Goal: Communication & Community: Answer question/provide support

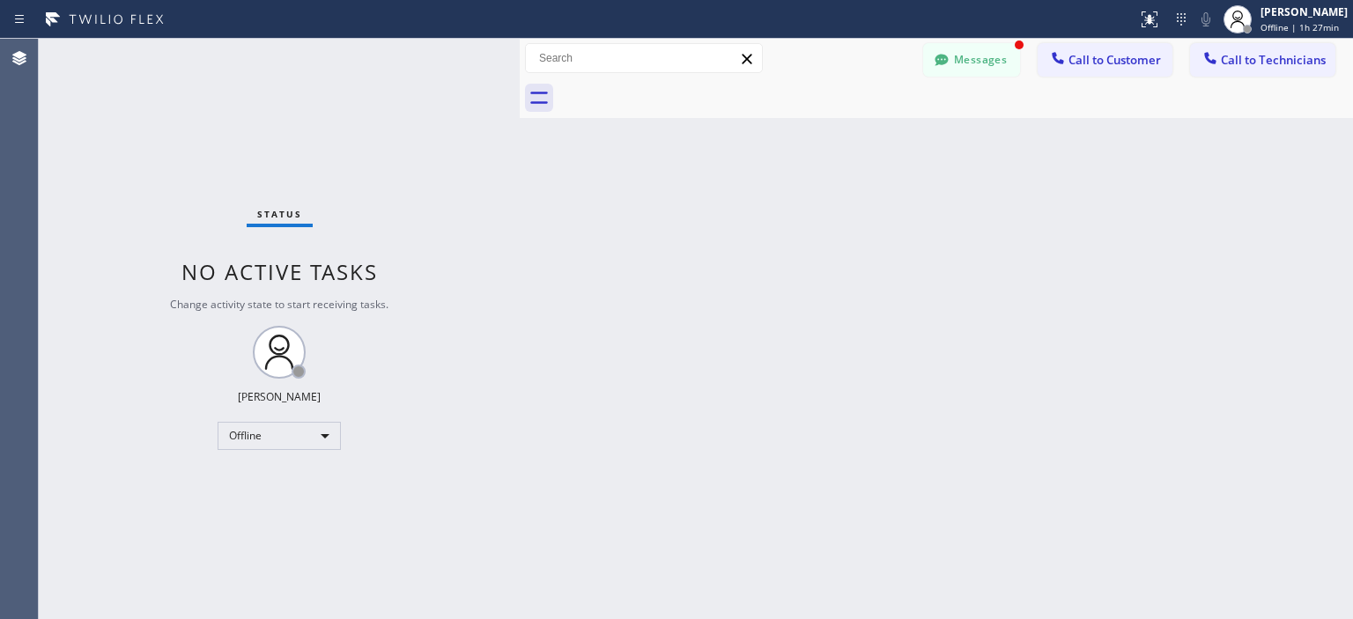
click at [323, 447] on div "Offline" at bounding box center [279, 436] width 123 height 28
click at [270, 478] on li "Available" at bounding box center [278, 481] width 120 height 21
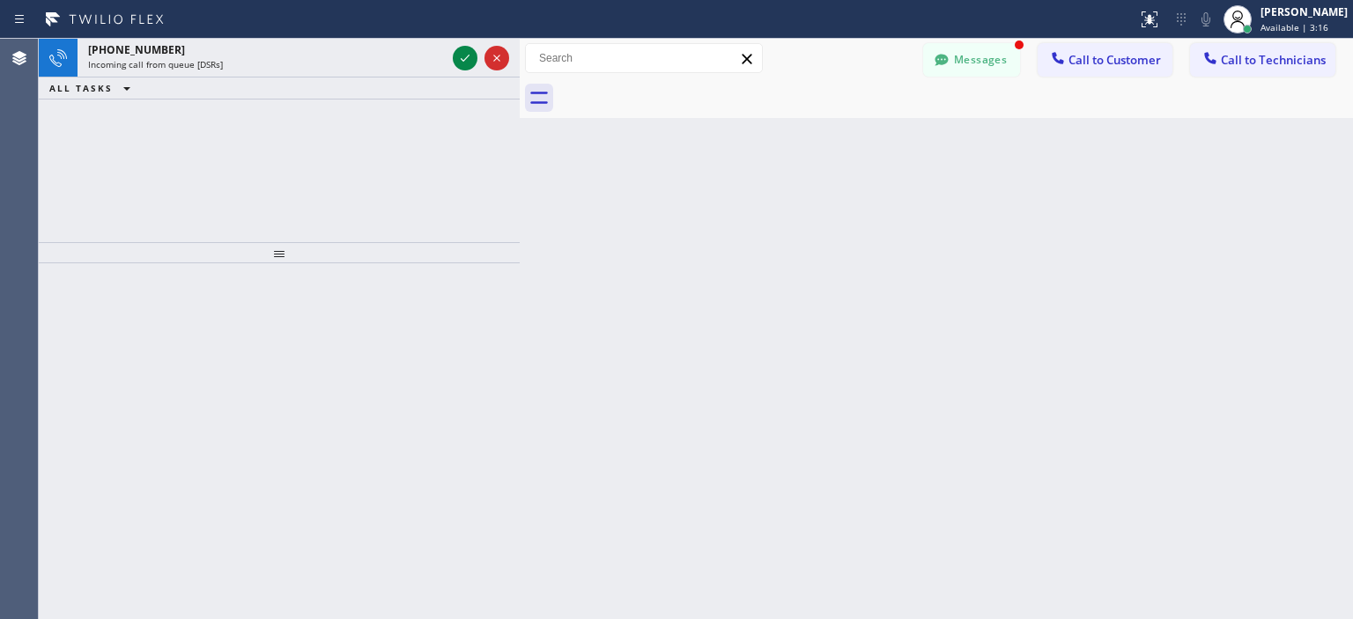
click at [72, 154] on div "[PHONE_NUMBER] Incoming call from queue [DSRs] ALL TASKS ALL TASKS ACTIVE TASKS…" at bounding box center [279, 140] width 481 height 203
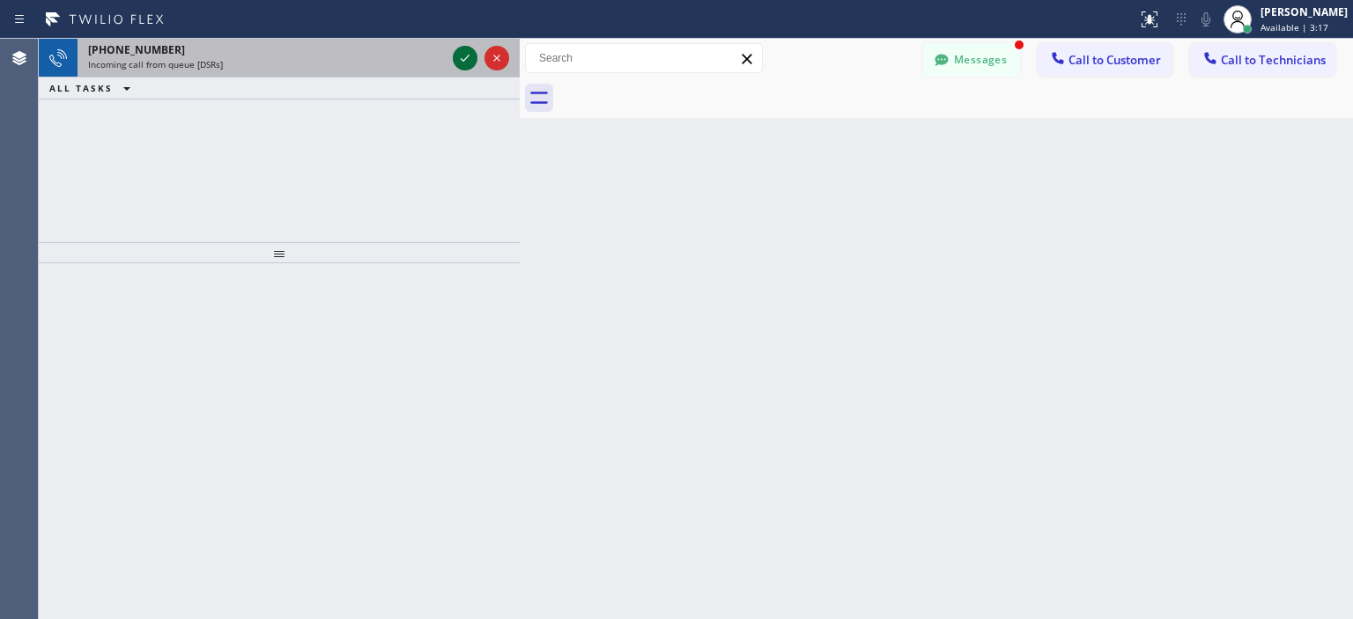
click at [460, 59] on icon at bounding box center [464, 58] width 21 height 21
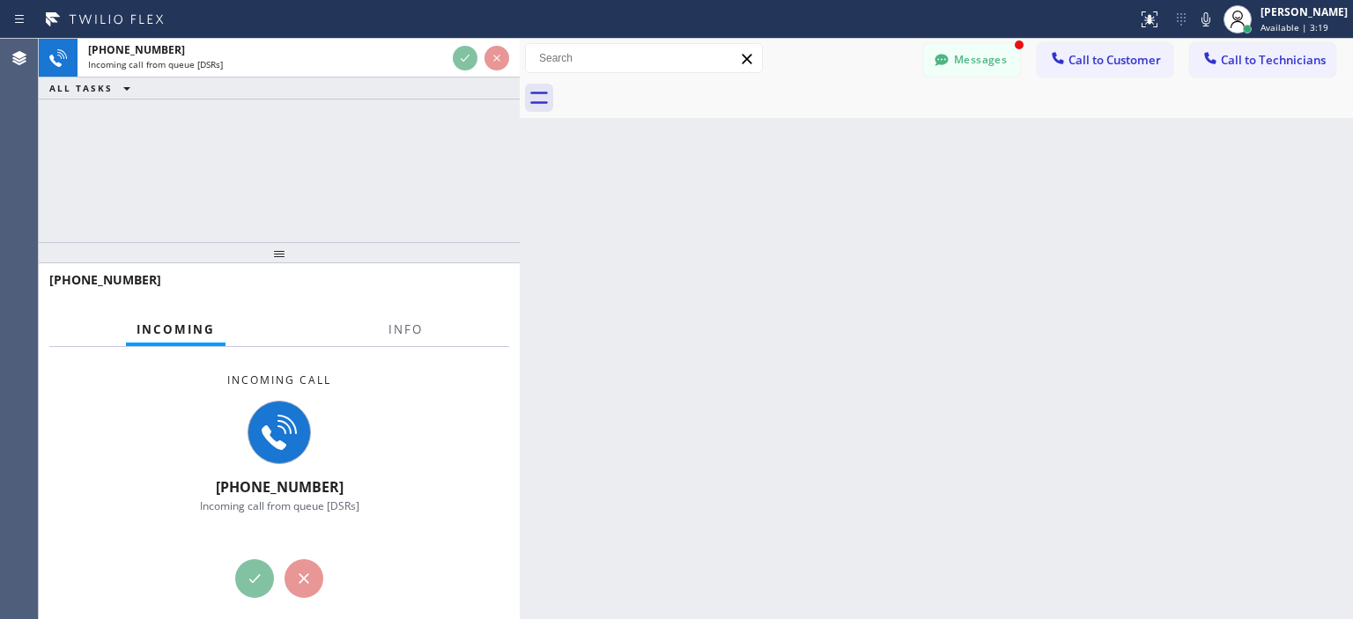
click at [68, 151] on div "[PHONE_NUMBER] Incoming call from queue [DSRs] ALL TASKS ALL TASKS ACTIVE TASKS…" at bounding box center [279, 140] width 481 height 203
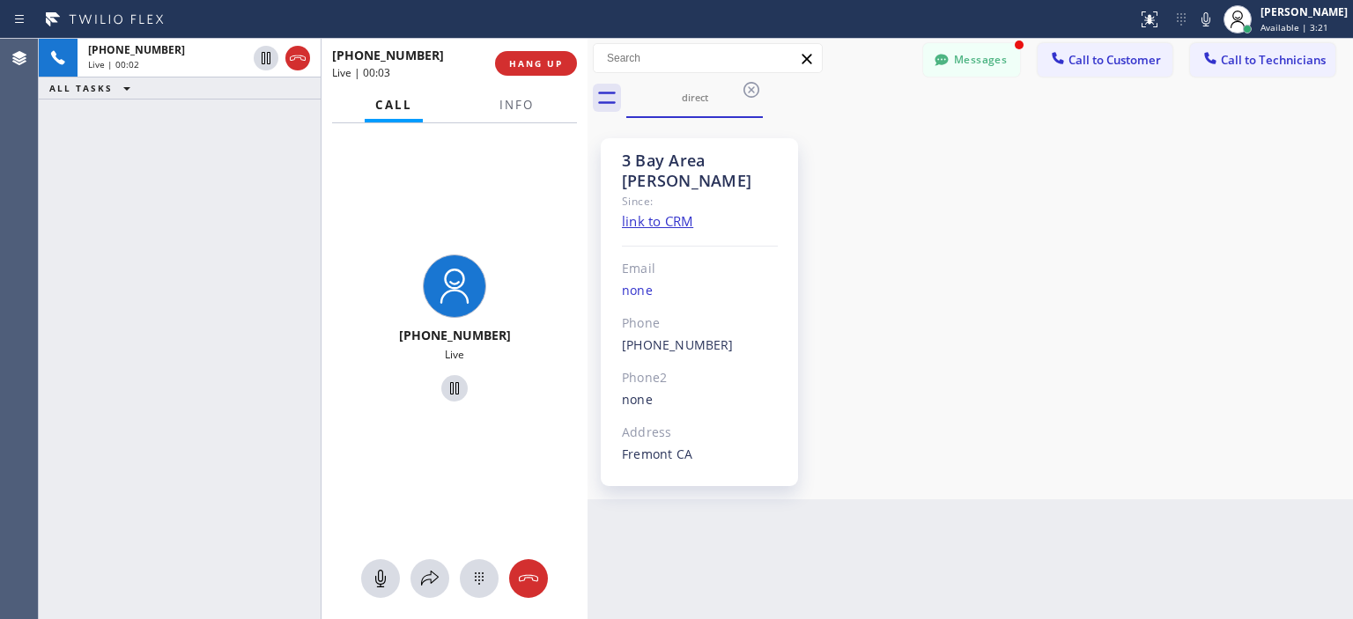
drag, startPoint x: 518, startPoint y: 92, endPoint x: 586, endPoint y: 104, distance: 68.9
click at [587, 104] on div at bounding box center [587, 329] width 0 height 580
click at [550, 65] on span "HANG UP" at bounding box center [536, 63] width 54 height 12
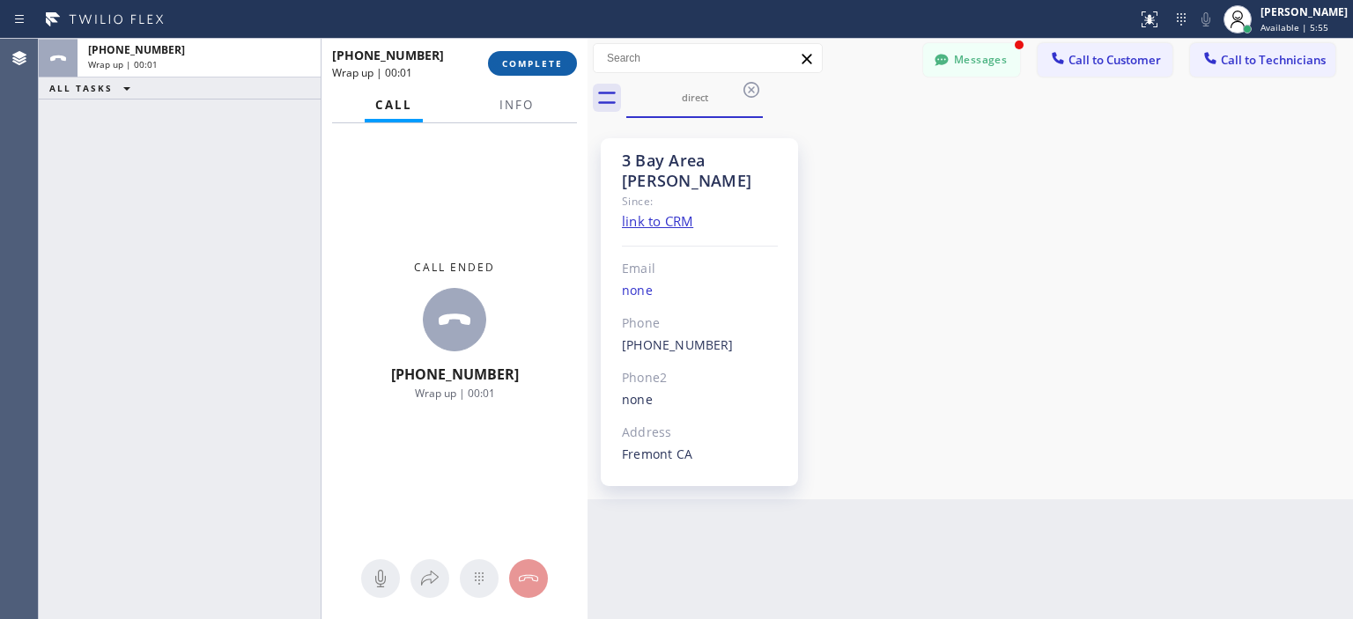
click at [541, 73] on button "COMPLETE" at bounding box center [532, 63] width 89 height 25
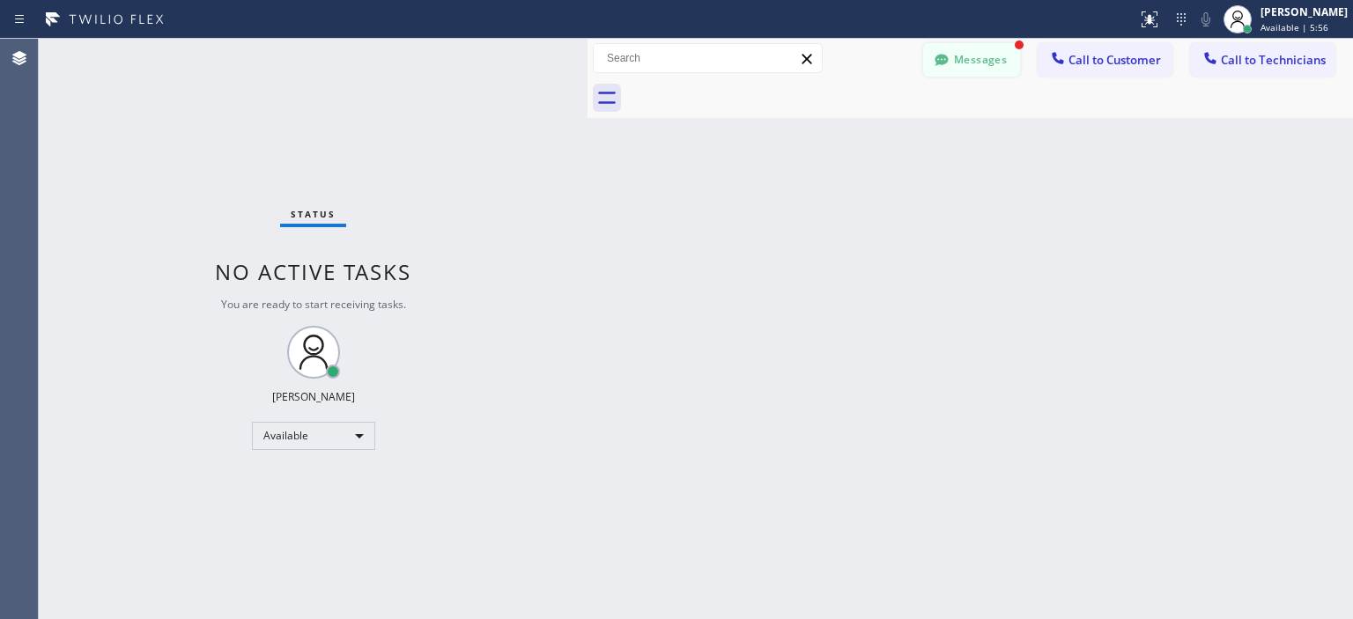
click at [969, 61] on button "Messages" at bounding box center [971, 59] width 97 height 33
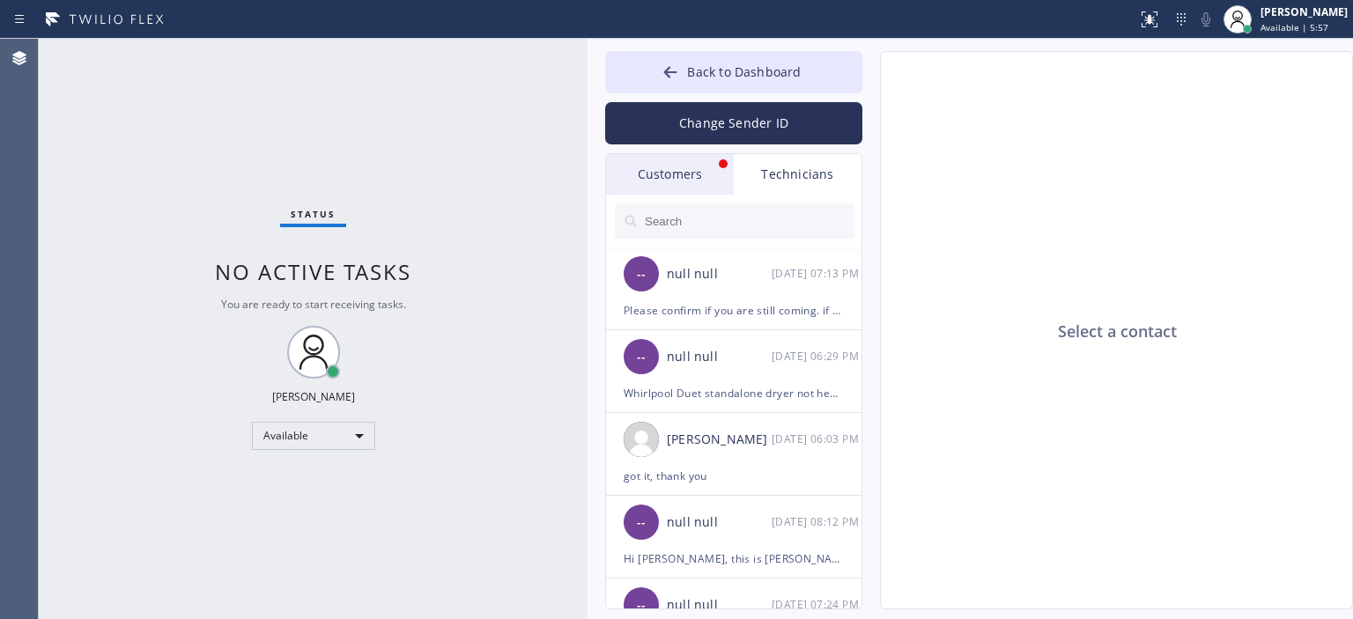
click at [694, 177] on div "Customers" at bounding box center [670, 174] width 128 height 41
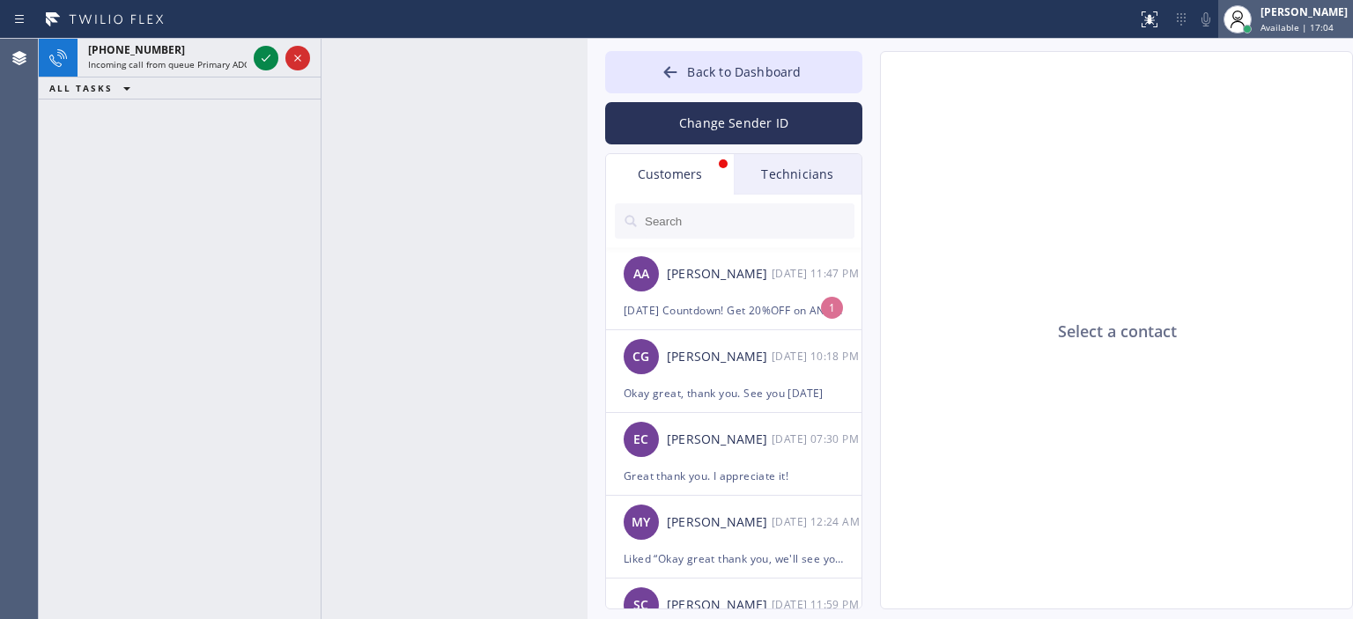
click at [1272, 26] on span "Available | 17:04" at bounding box center [1296, 27] width 73 height 12
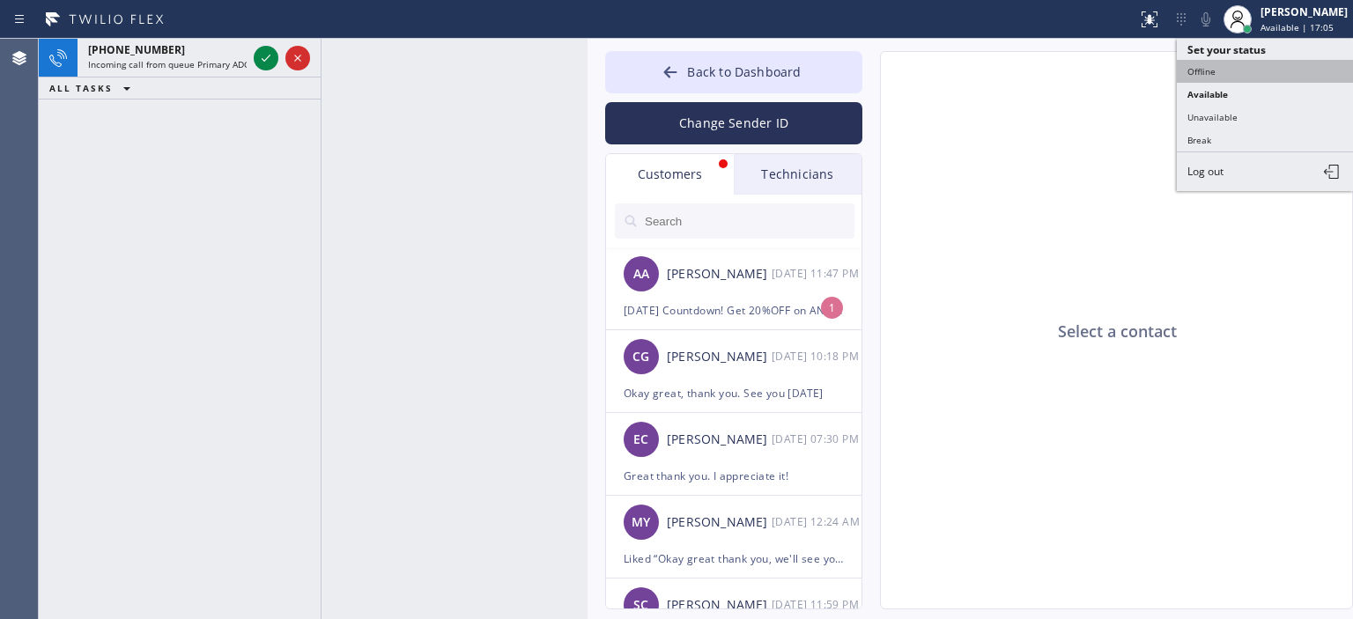
click at [1222, 71] on button "Offline" at bounding box center [1265, 71] width 176 height 23
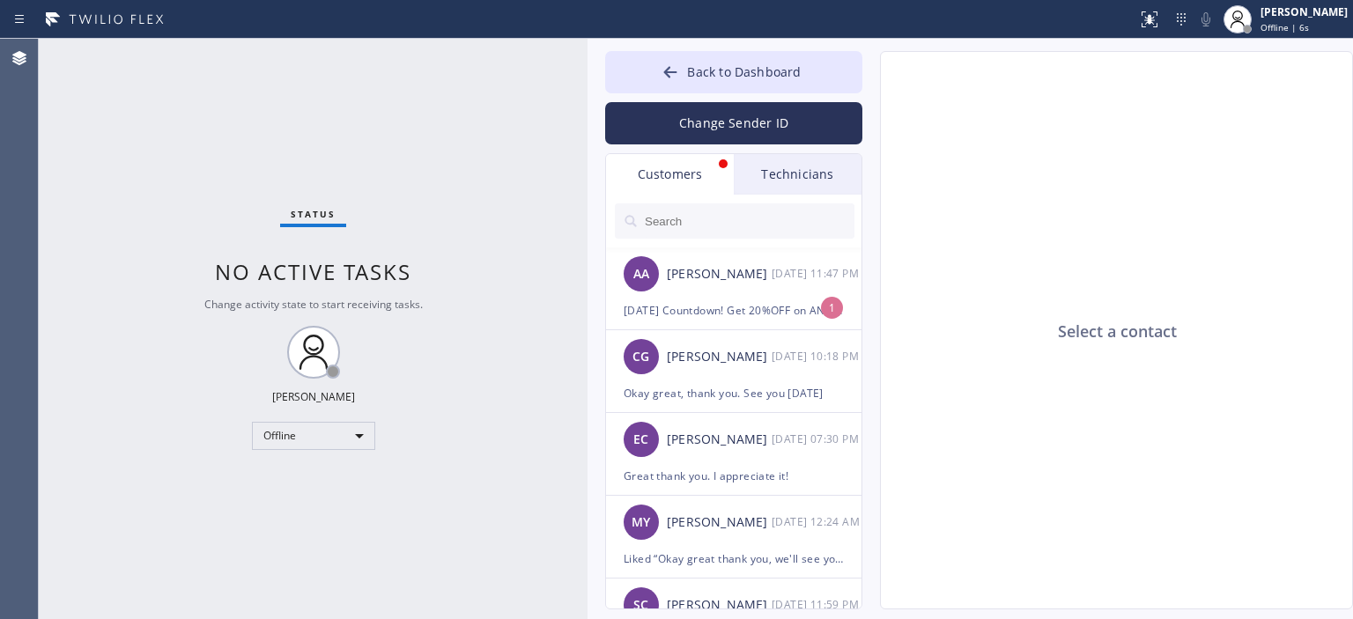
click at [22, 153] on div "Agent Desktop" at bounding box center [19, 329] width 38 height 580
click at [734, 126] on button "Change Sender ID" at bounding box center [733, 123] width 257 height 42
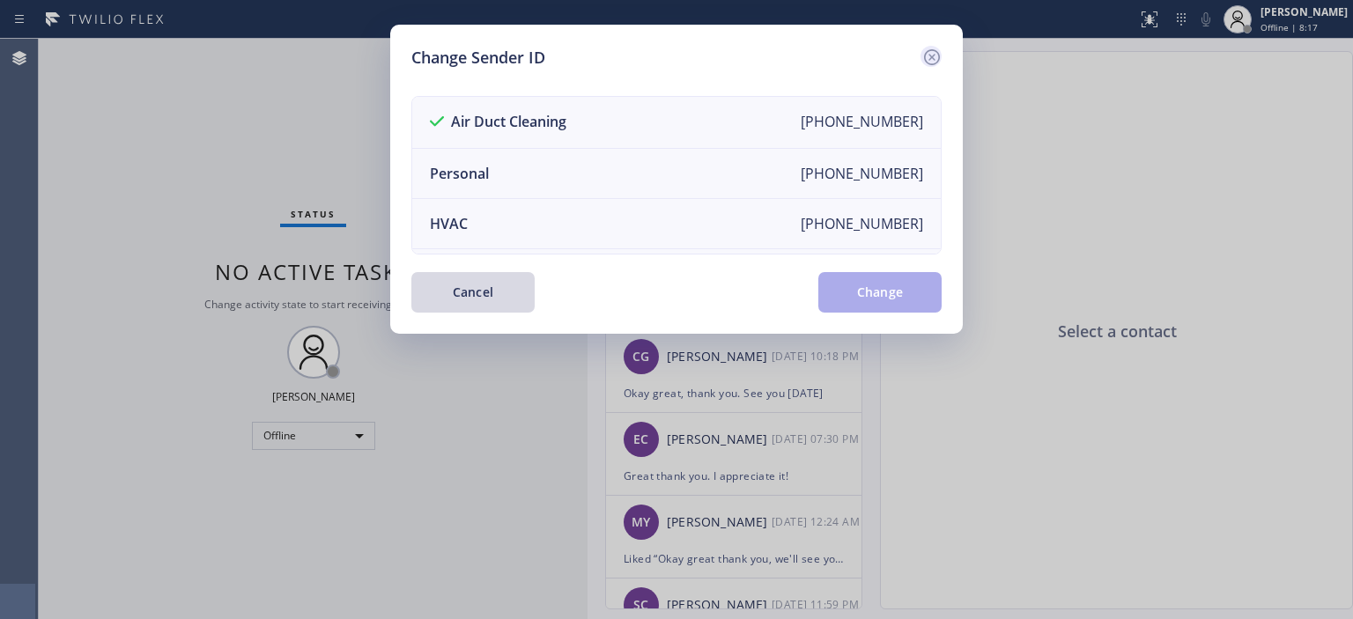
click at [927, 59] on icon at bounding box center [931, 57] width 21 height 21
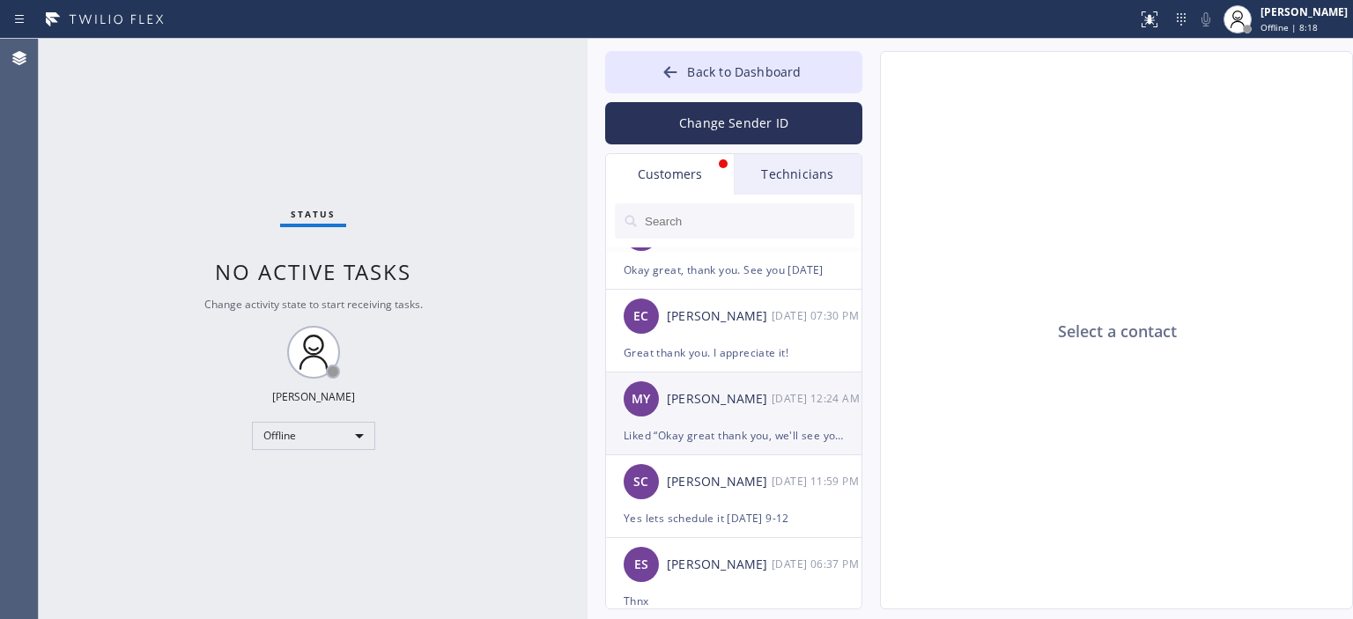
scroll to position [123, 0]
click at [747, 425] on div "Liked “Okay great thank you, we'll see you [DATE].”" at bounding box center [734, 435] width 220 height 20
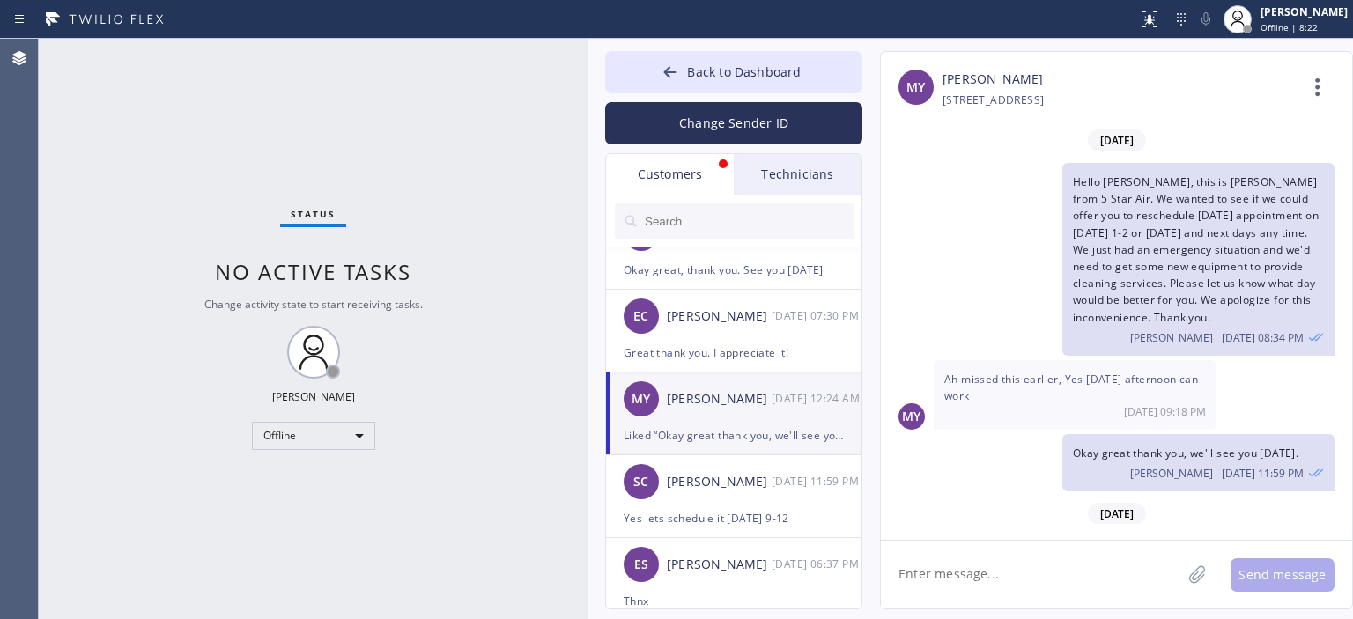
scroll to position [81, 0]
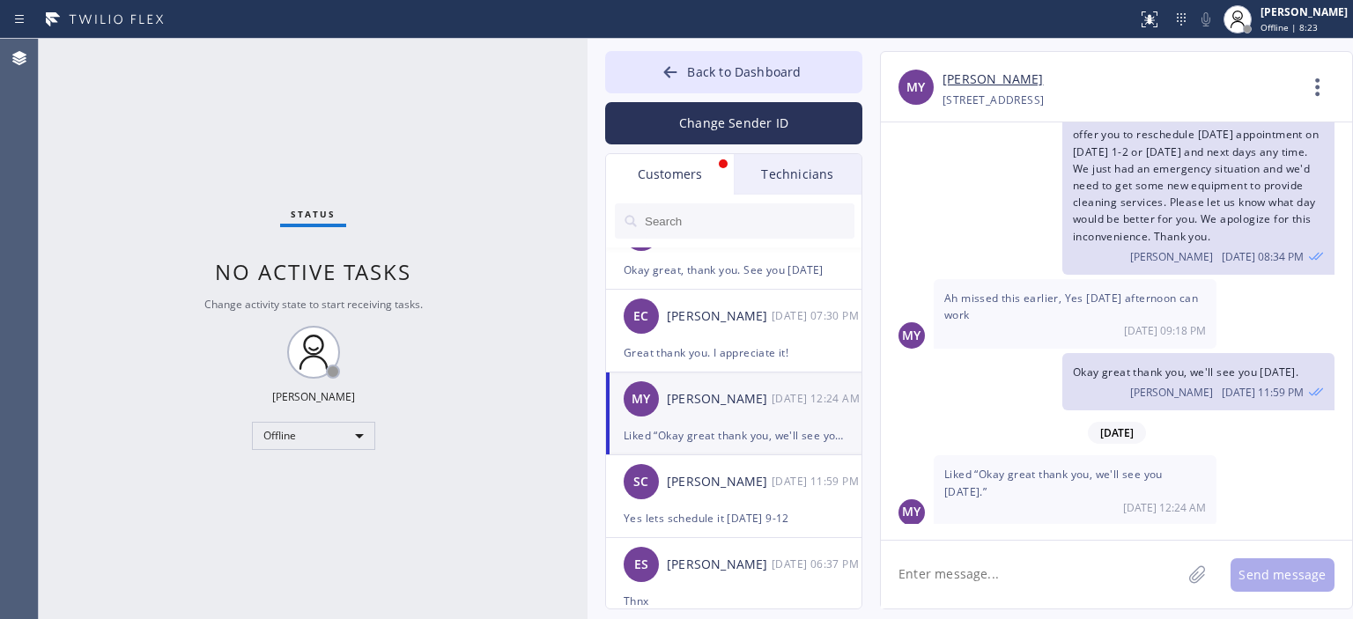
click at [971, 566] on textarea at bounding box center [1031, 575] width 300 height 68
paste textarea "[PHONE_NUMBER]"
type textarea "[PHONE_NUMBER]"
click at [971, 594] on textarea "[PHONE_NUMBER]" at bounding box center [1047, 575] width 332 height 68
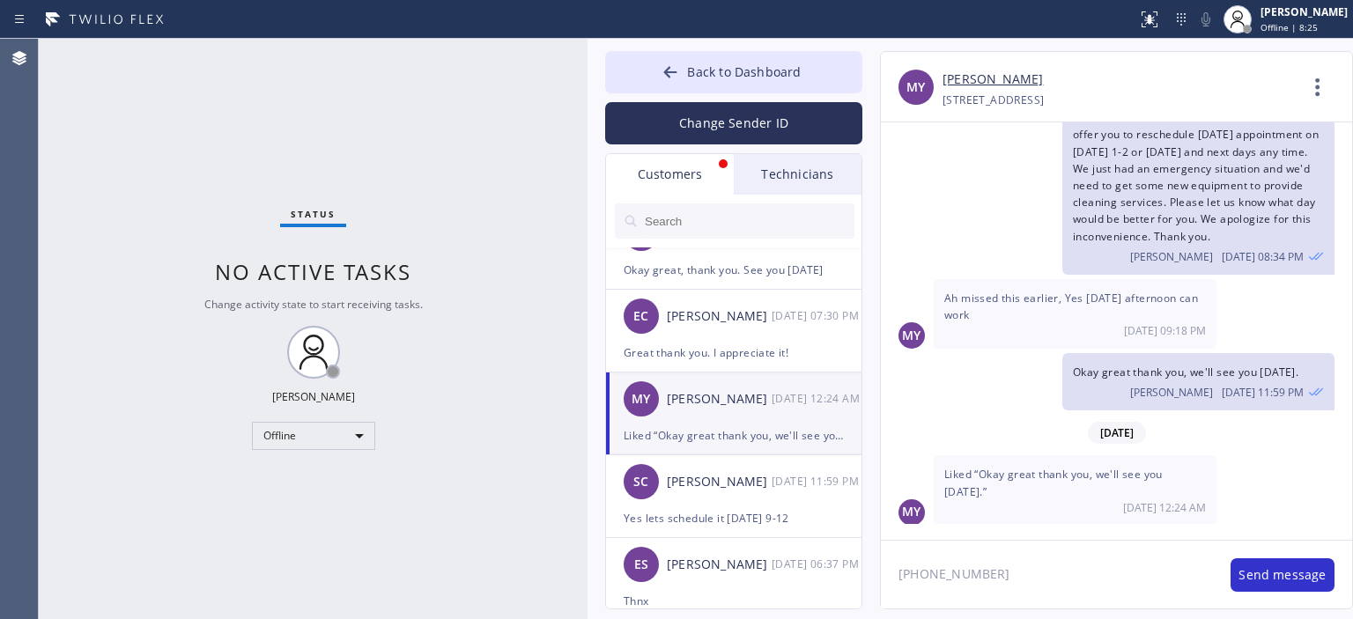
click at [971, 594] on textarea "[PHONE_NUMBER]" at bounding box center [1047, 575] width 332 height 68
click at [928, 564] on textarea at bounding box center [1047, 575] width 332 height 68
click at [905, 554] on textarea at bounding box center [1047, 575] width 332 height 68
click at [919, 554] on textarea at bounding box center [1047, 575] width 332 height 68
click at [924, 573] on textarea at bounding box center [1047, 575] width 332 height 68
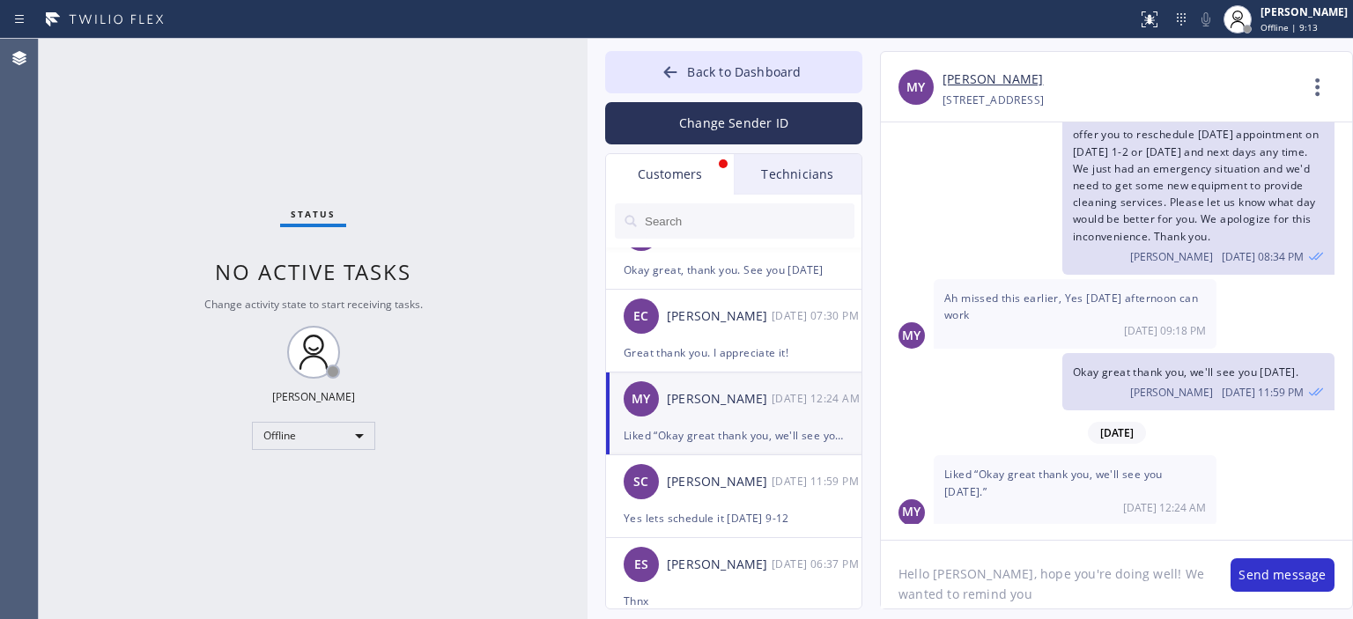
paste textarea "upon completion"
click at [1126, 595] on textarea "Hello [PERSON_NAME], hope you're doing well! We wanted to remind you upon compl…" at bounding box center [1047, 575] width 332 height 68
click at [1073, 572] on textarea "Hello [PERSON_NAME], hope you're doing well! We wanted to remind you upon compl…" at bounding box center [1047, 575] width 332 height 68
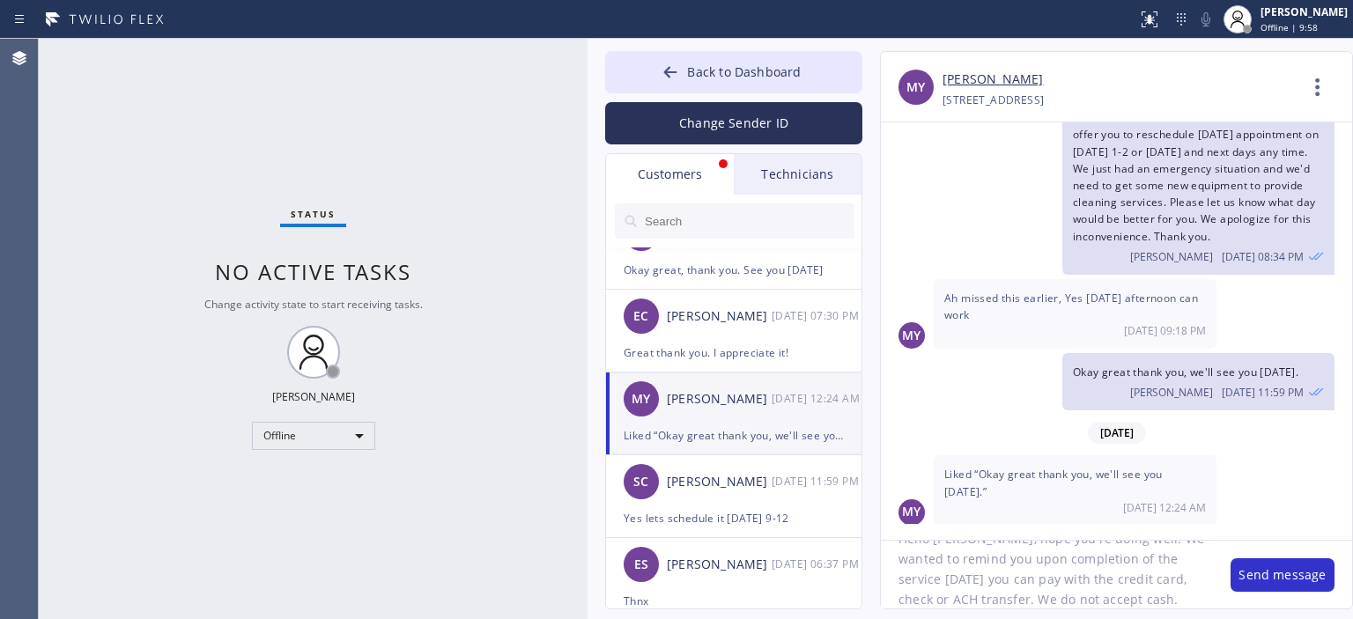
click at [1073, 572] on textarea "Hello [PERSON_NAME], hope you're doing well! We wanted to remind you upon compl…" at bounding box center [1047, 575] width 332 height 68
type textarea "Hello [PERSON_NAME], hope you're doing well! We wanted to remind you upon compl…"
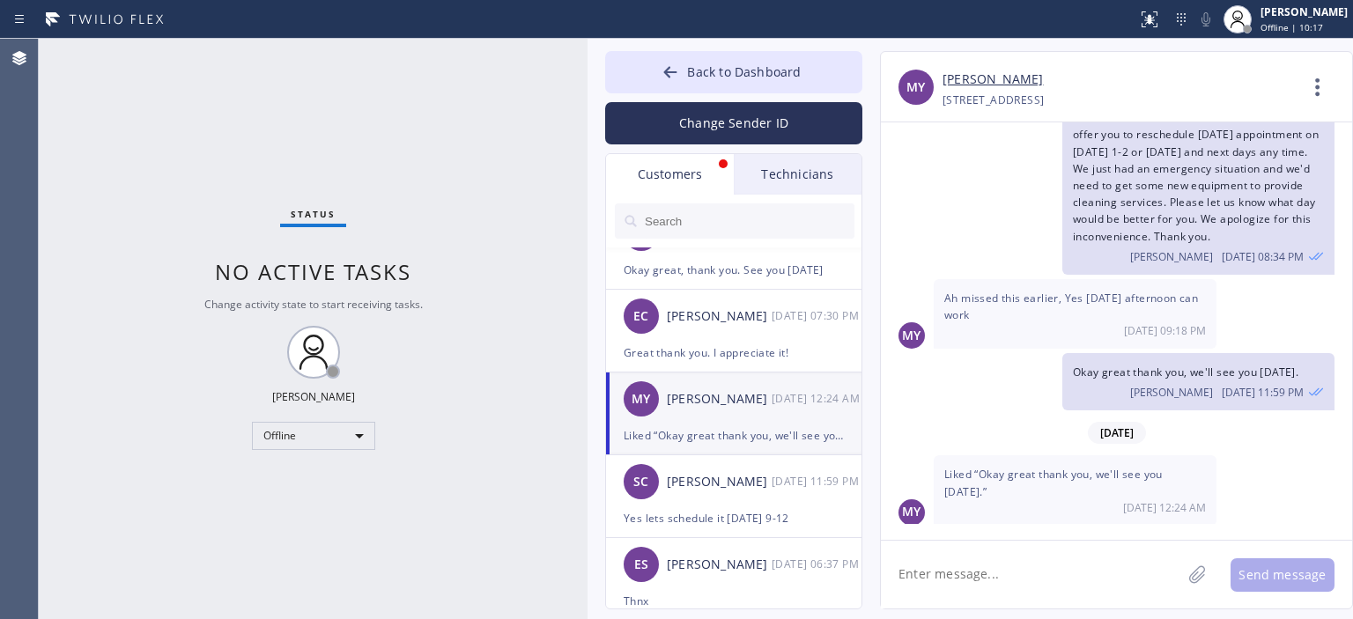
paste textarea "Hello [PERSON_NAME], hope you're doing well! We wanted to remind you upon compl…"
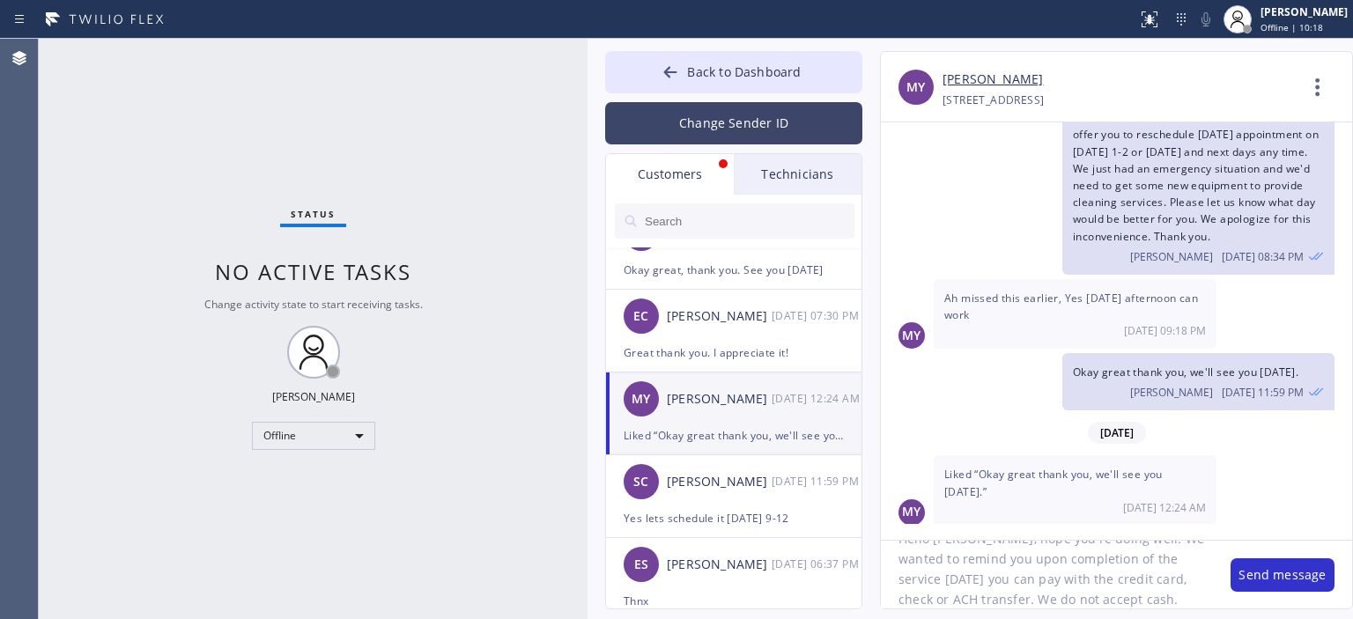
type textarea "Hello [PERSON_NAME], hope you're doing well! We wanted to remind you upon compl…"
click at [728, 117] on button "Change Sender ID" at bounding box center [733, 123] width 257 height 42
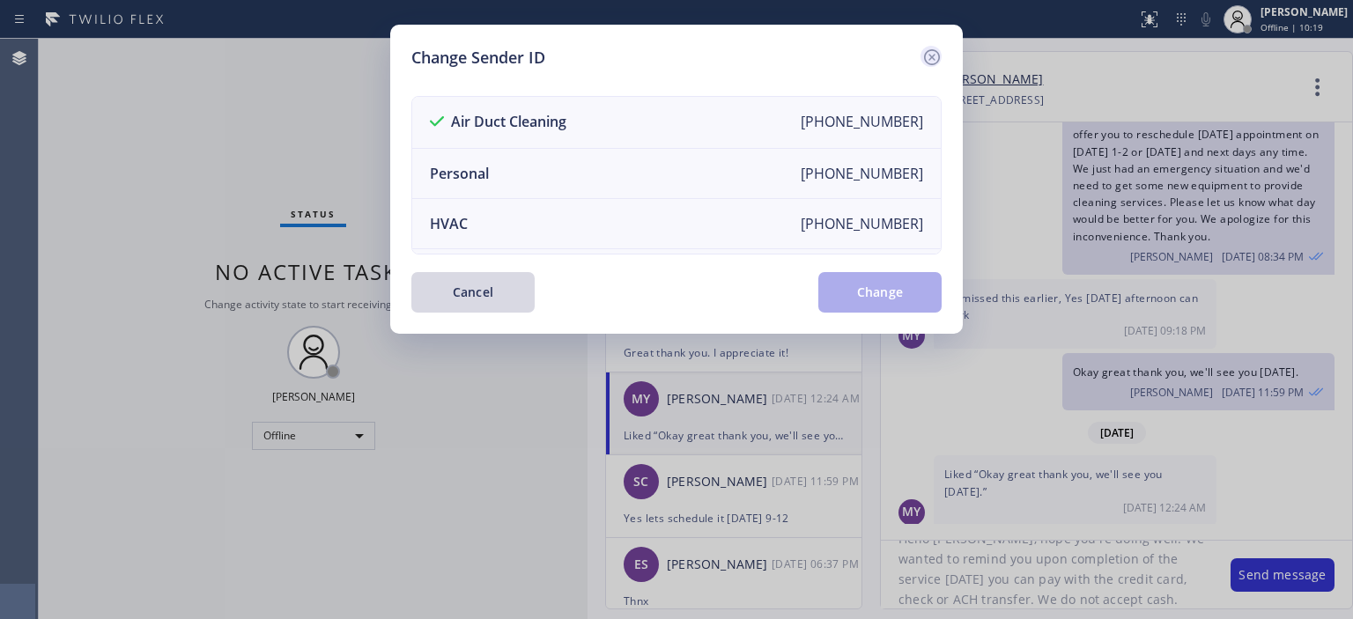
click at [933, 50] on icon at bounding box center [932, 57] width 16 height 16
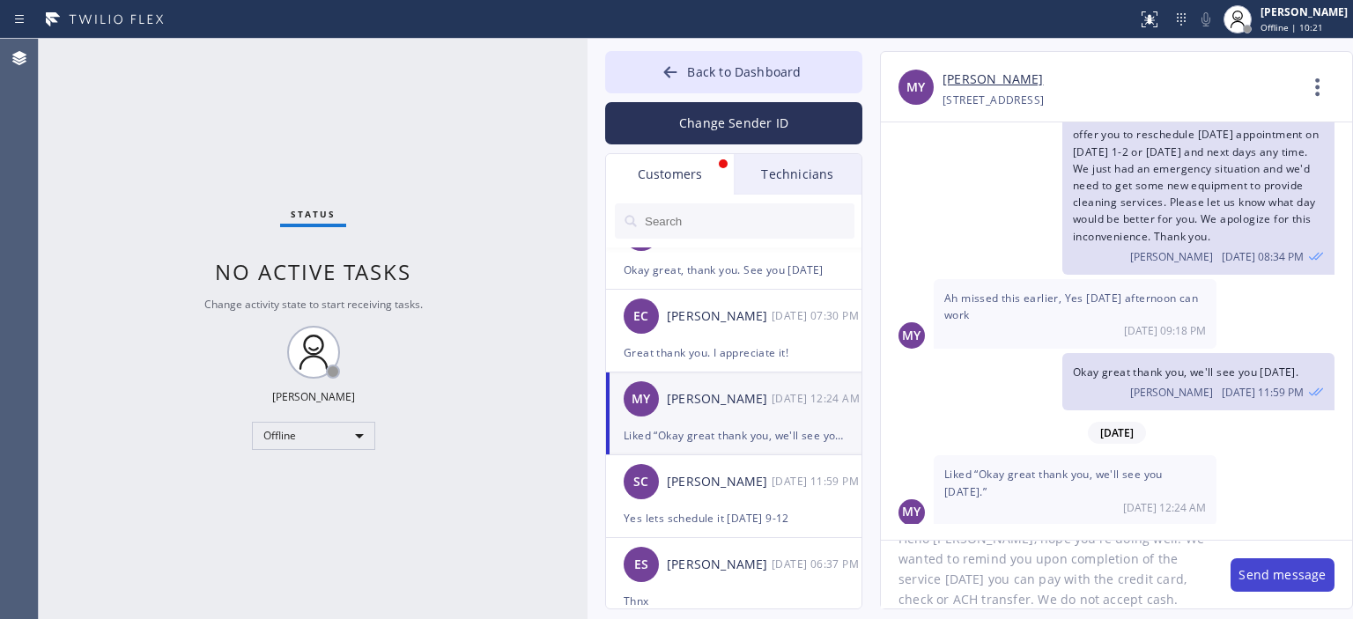
click at [1280, 574] on button "Send message" at bounding box center [1282, 574] width 104 height 33
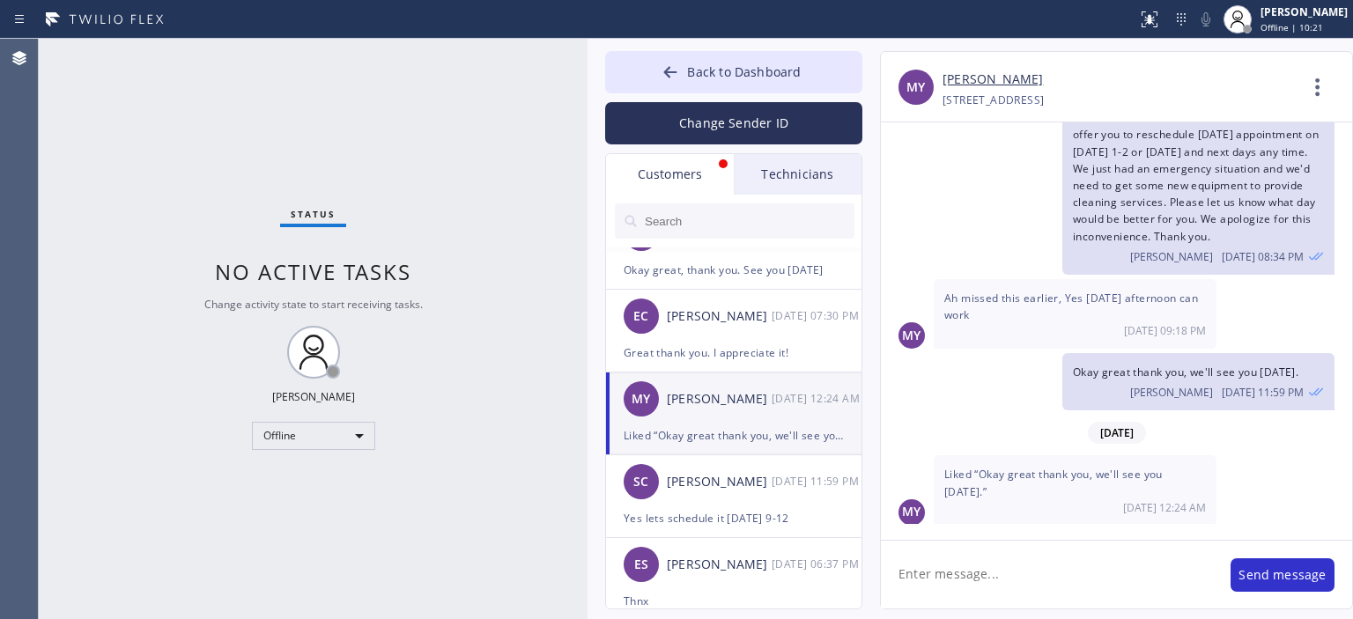
scroll to position [0, 0]
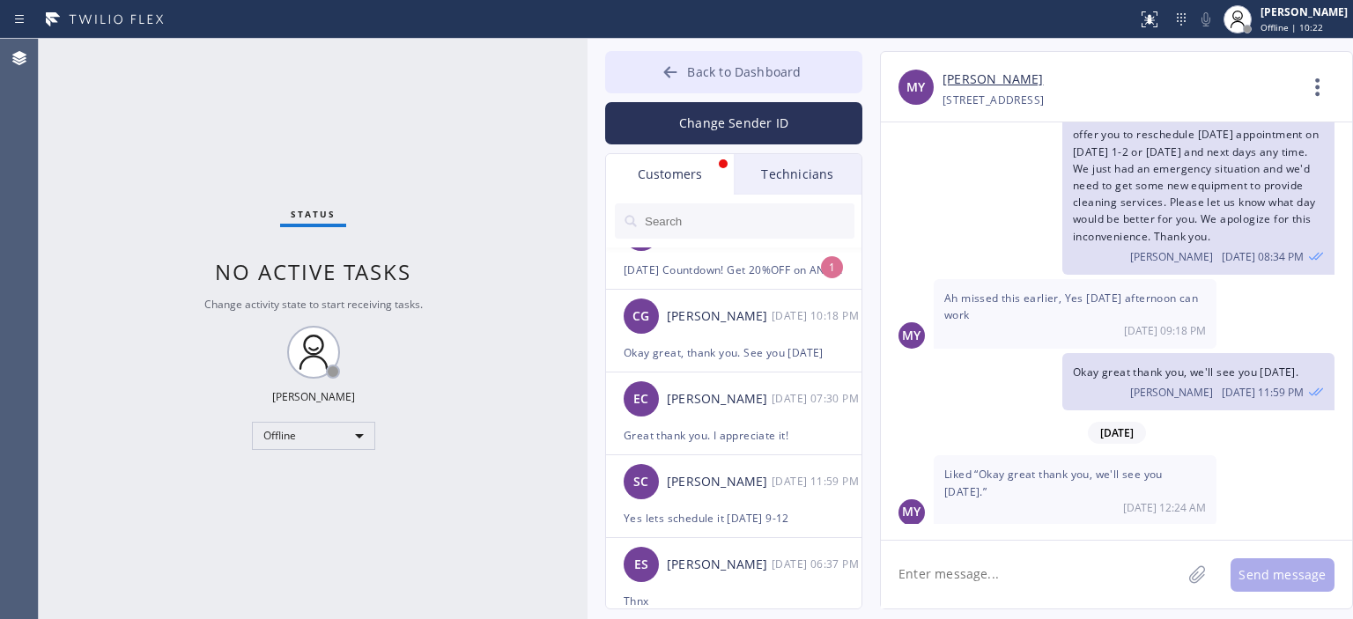
click at [668, 69] on icon at bounding box center [670, 71] width 13 height 11
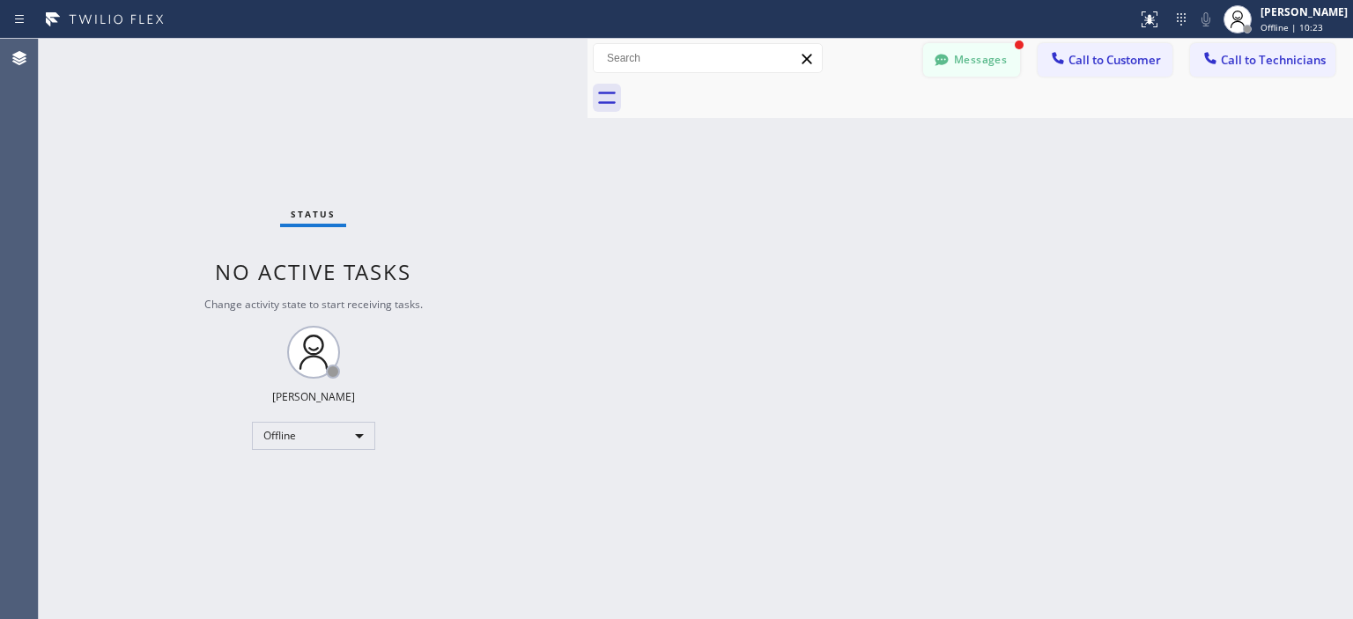
click at [943, 63] on icon at bounding box center [940, 59] width 13 height 11
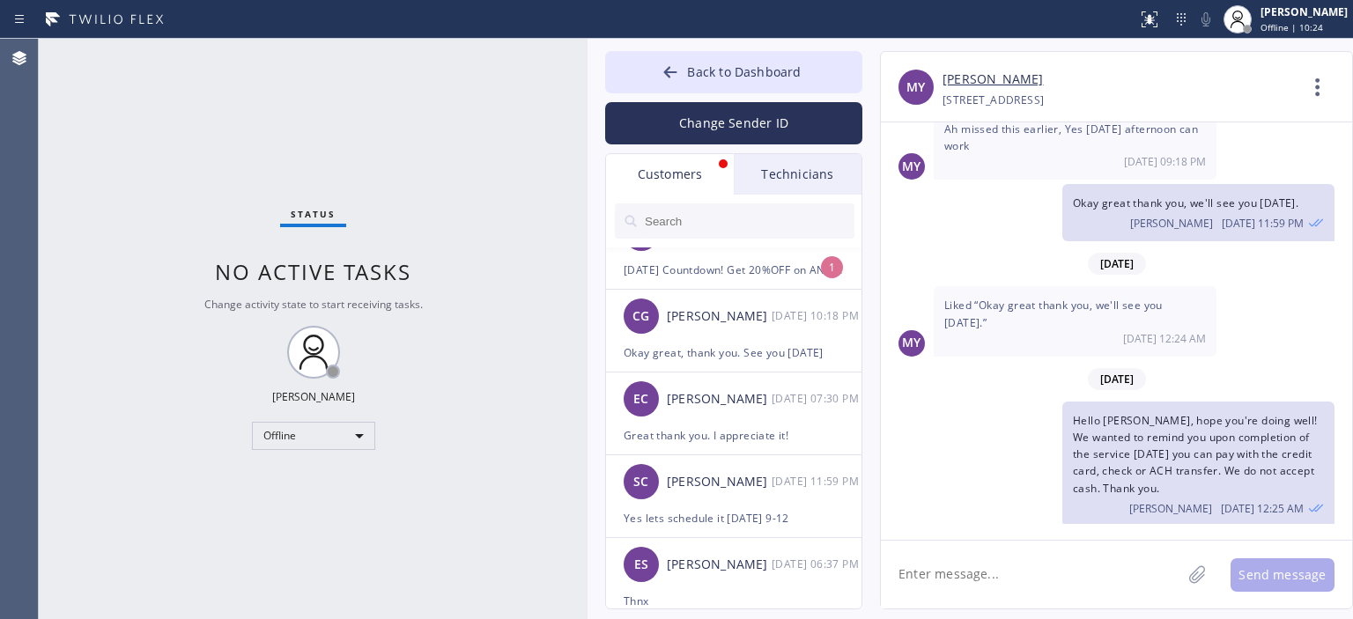
scroll to position [0, 0]
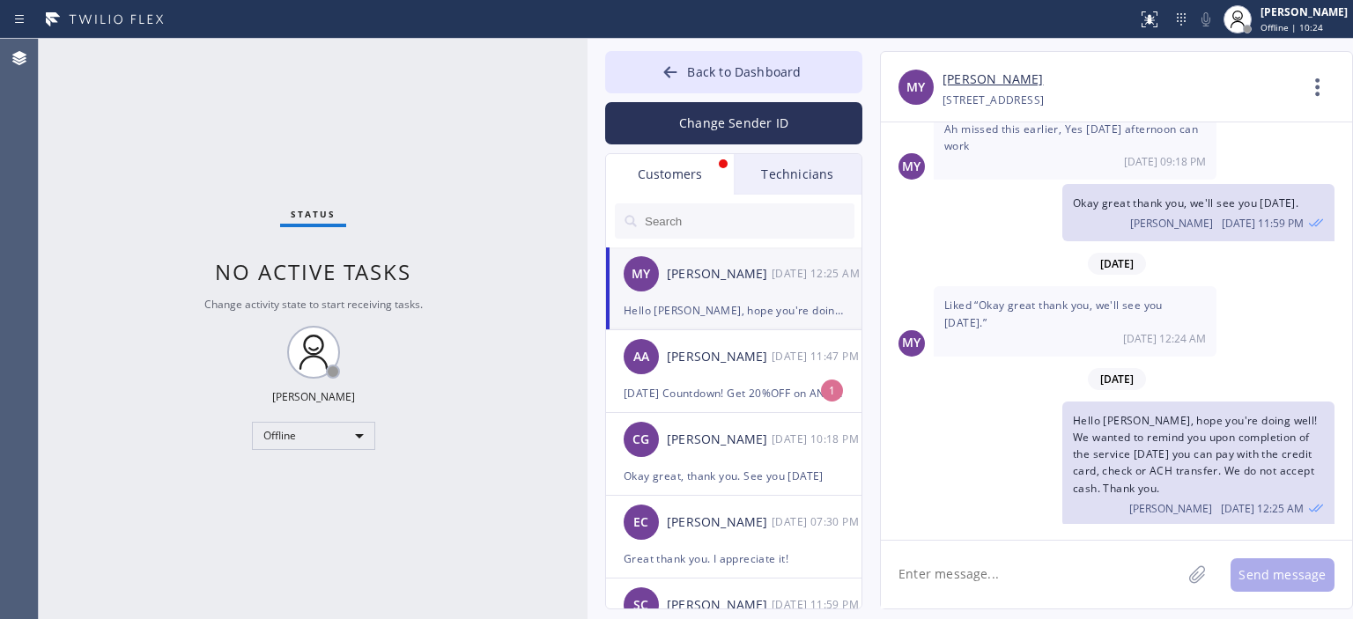
click at [750, 298] on div "MY [PERSON_NAME] [DATE] 12:25 AM" at bounding box center [734, 273] width 257 height 53
click at [655, 71] on button "Back to Dashboard" at bounding box center [733, 72] width 257 height 42
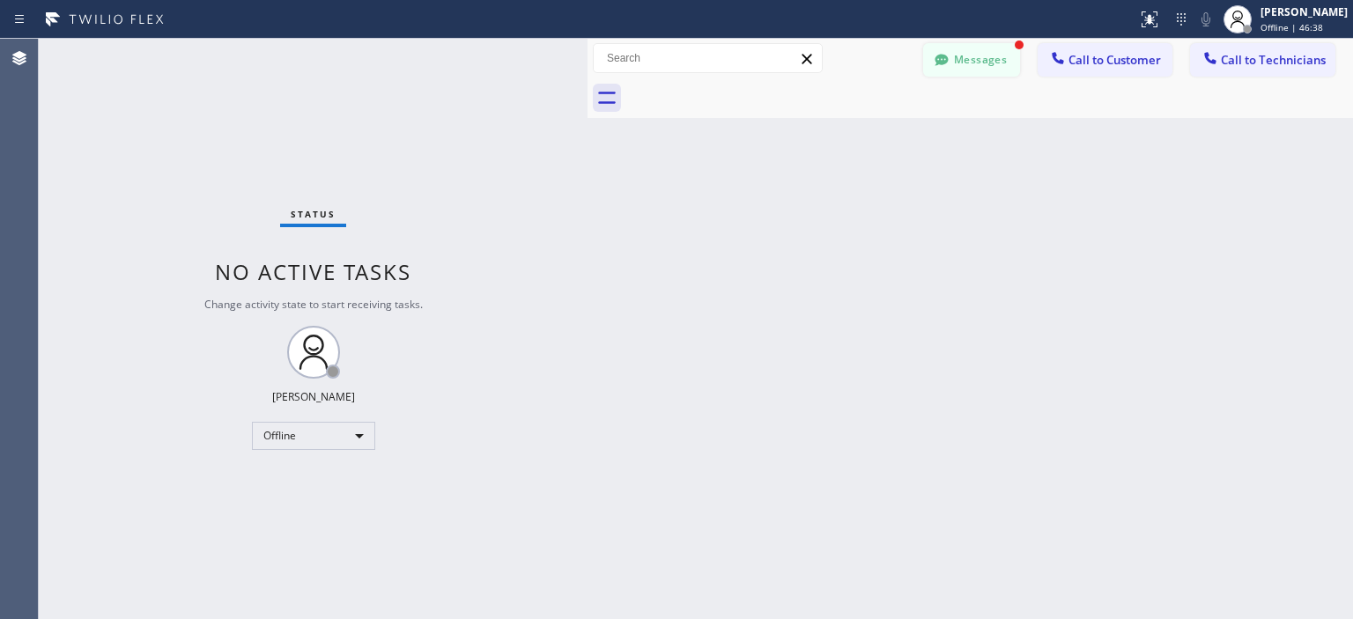
click at [986, 70] on button "Messages" at bounding box center [971, 59] width 97 height 33
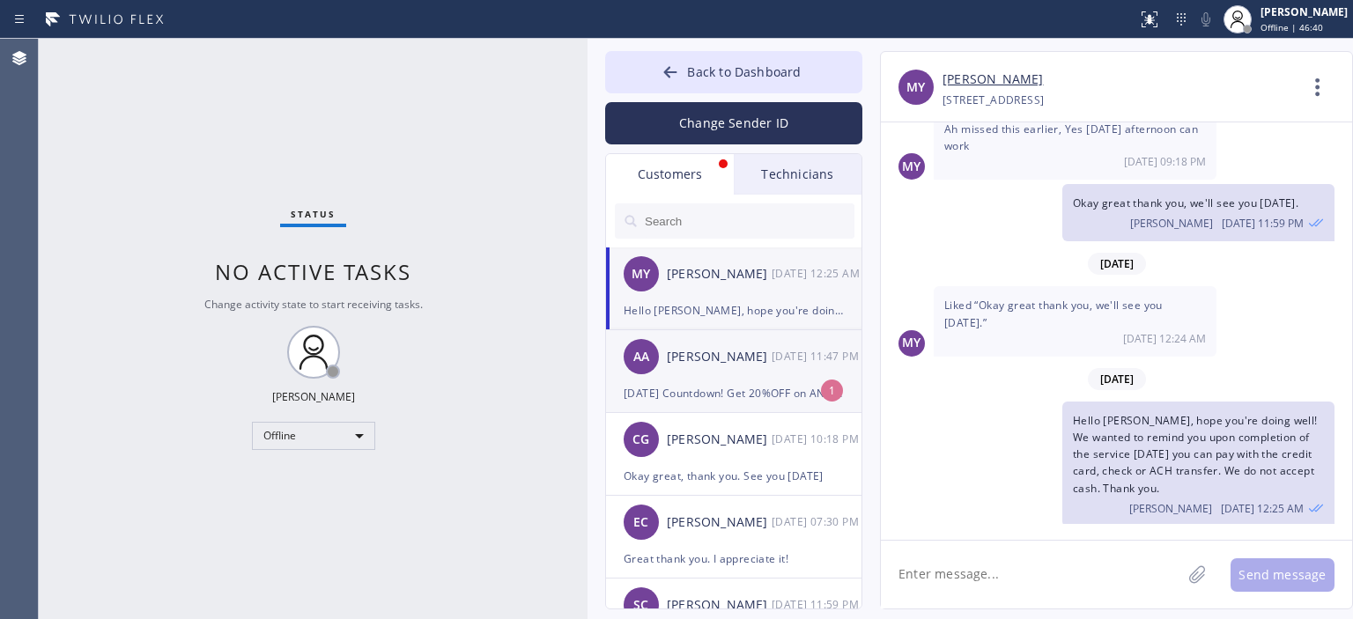
click at [816, 385] on div "[DATE] Countdown! Get 20%OFF on ANY appliance repair thru [DATE].Stay cool & st…" at bounding box center [734, 393] width 220 height 20
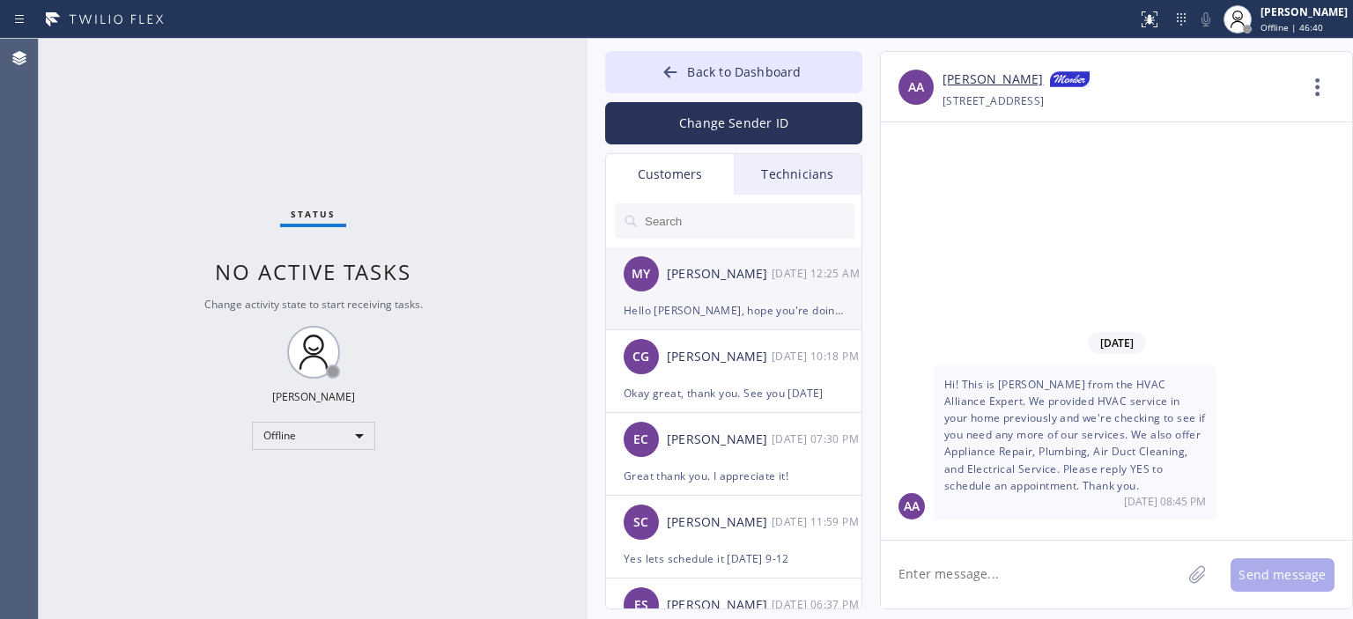
click at [745, 283] on div "[PERSON_NAME]" at bounding box center [719, 274] width 105 height 20
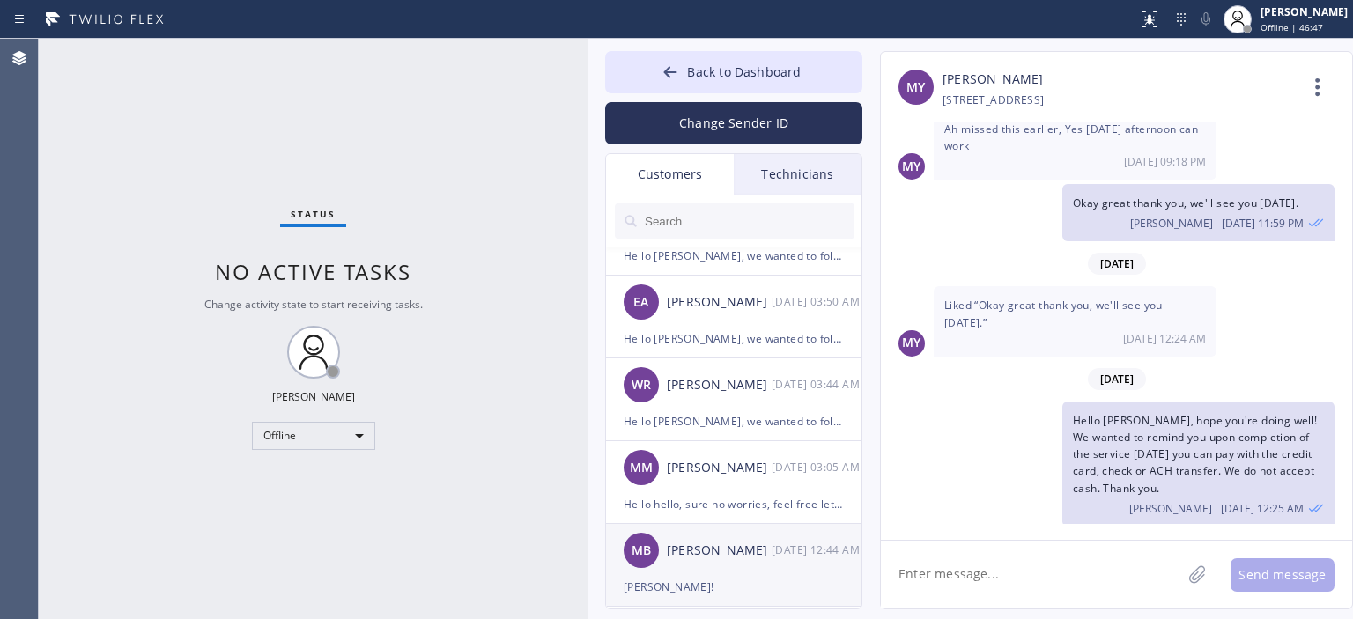
scroll to position [551, 0]
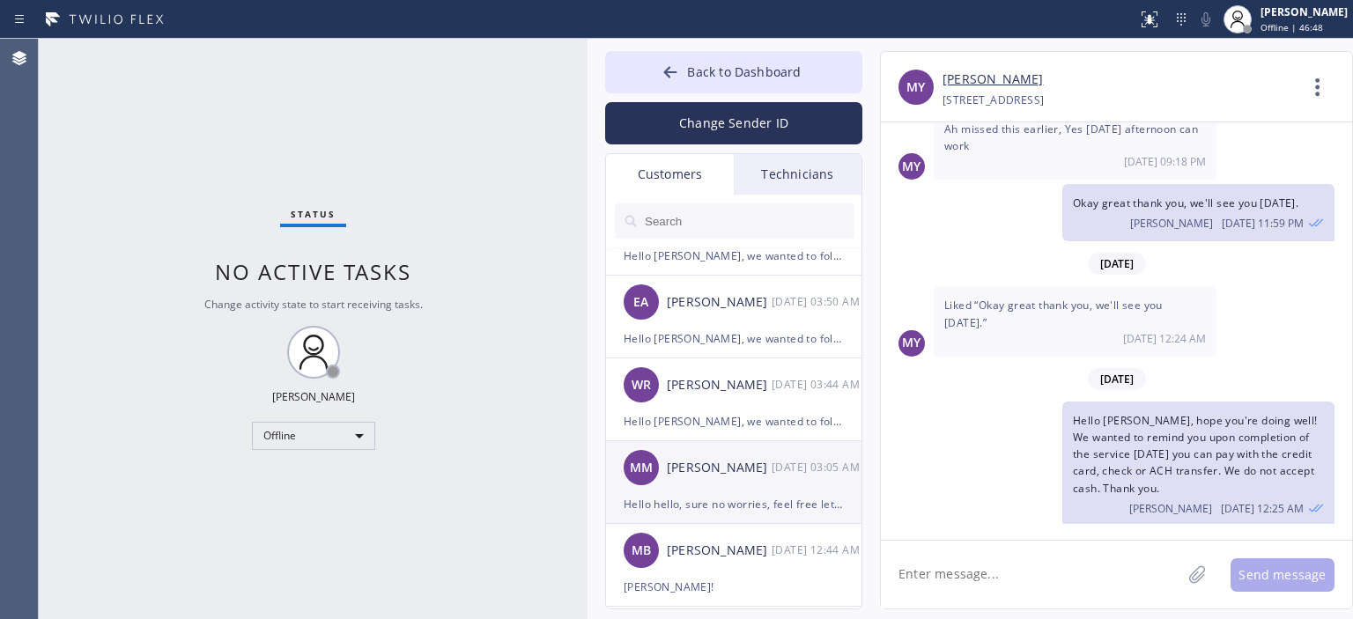
click at [732, 486] on div "MM [PERSON_NAME] [DATE] 03:05 AM" at bounding box center [734, 467] width 257 height 53
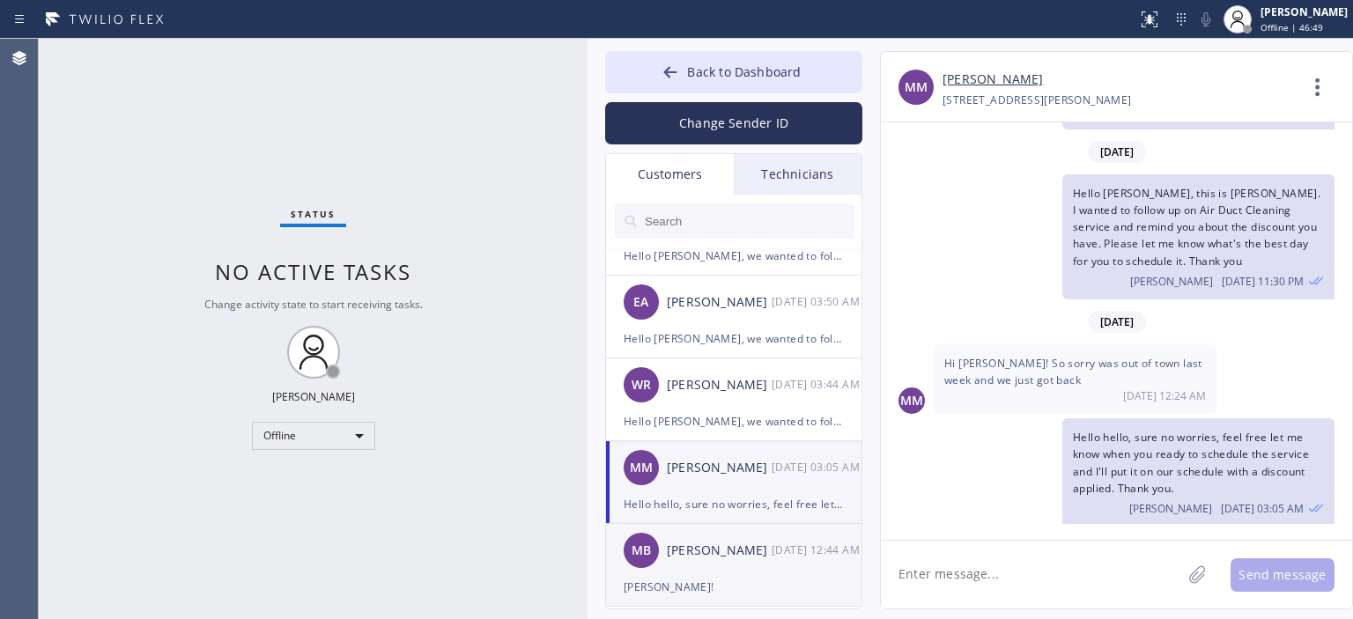
click at [736, 563] on div "MB [PERSON_NAME] [DATE] 12:44 AM" at bounding box center [734, 550] width 257 height 53
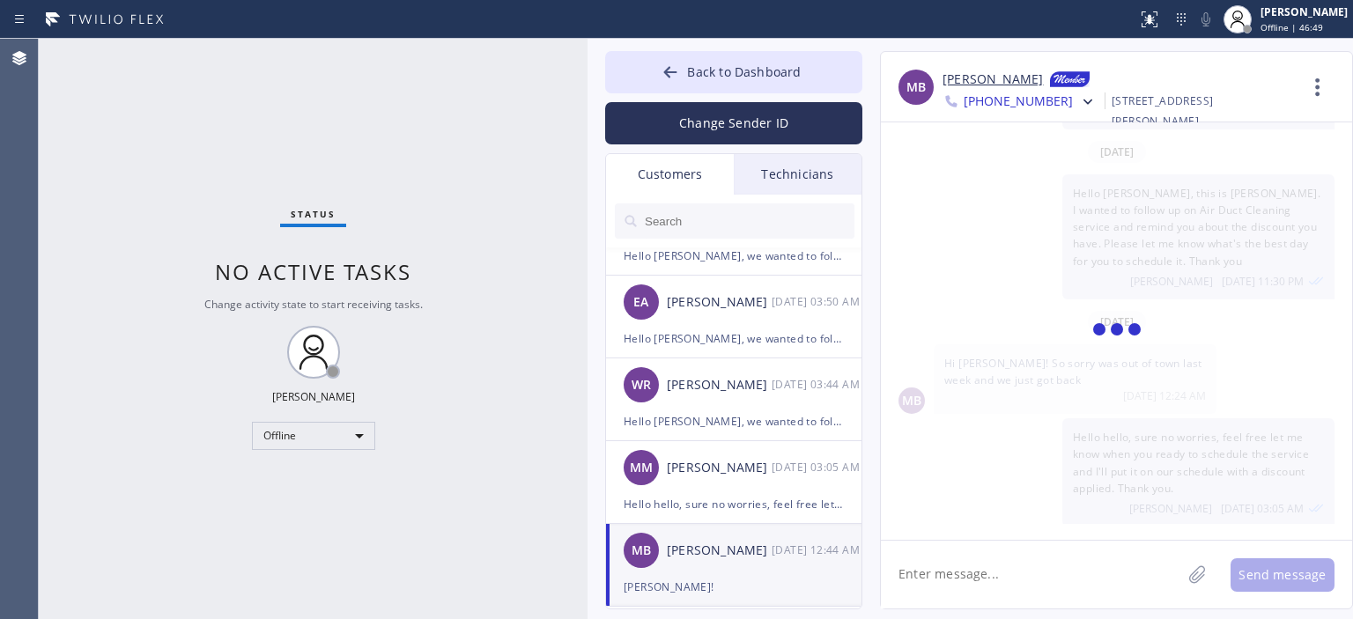
scroll to position [2791, 0]
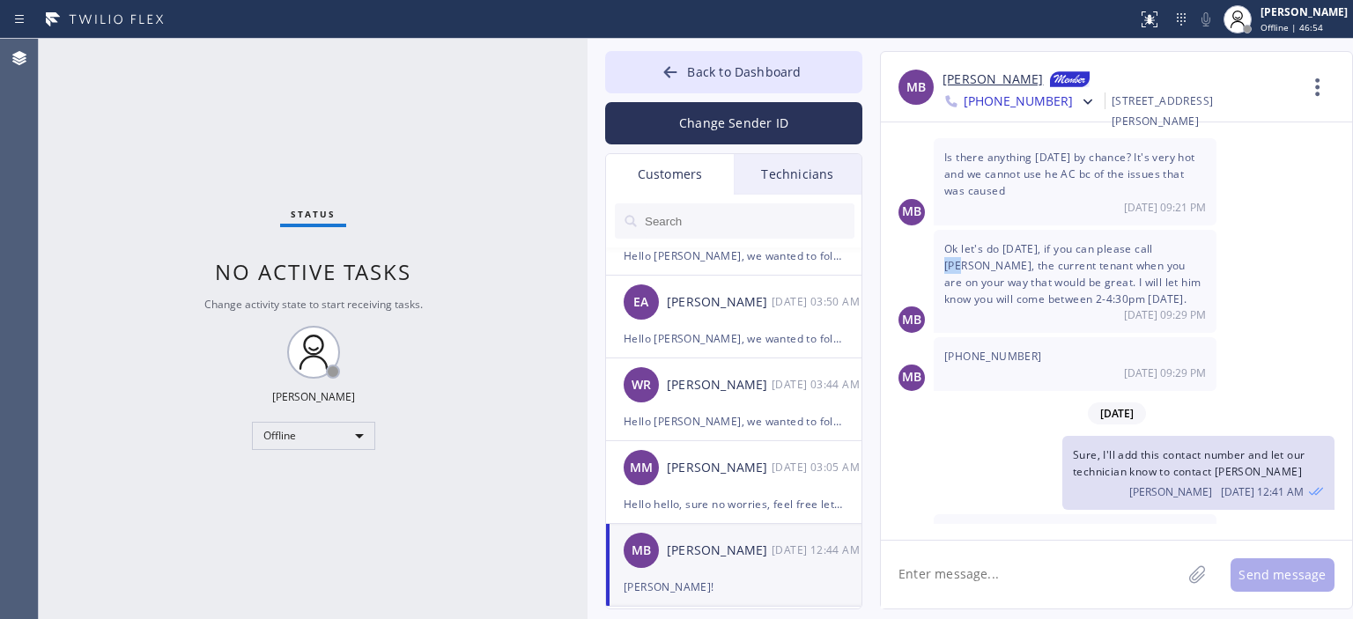
drag, startPoint x: 1159, startPoint y: 203, endPoint x: 1177, endPoint y: 207, distance: 18.0
click at [1177, 241] on span "Ok let's do [DATE], if you can please call [PERSON_NAME], the current tenant wh…" at bounding box center [1072, 274] width 256 height 66
copy span "[PERSON_NAME]"
drag, startPoint x: 1035, startPoint y: 314, endPoint x: 942, endPoint y: 316, distance: 93.4
click at [942, 337] on div "[PHONE_NUMBER] [DATE] 09:29 PM" at bounding box center [1075, 363] width 283 height 53
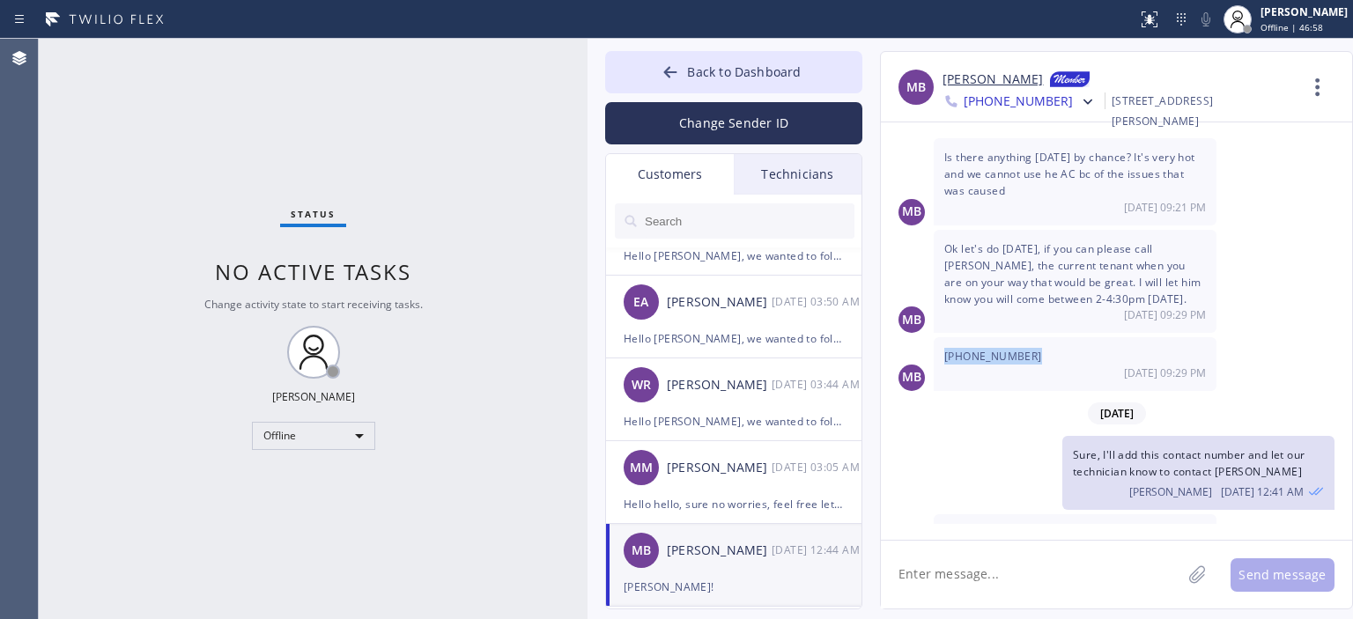
copy span "[PHONE_NUMBER]"
